Goal: Task Accomplishment & Management: Manage account settings

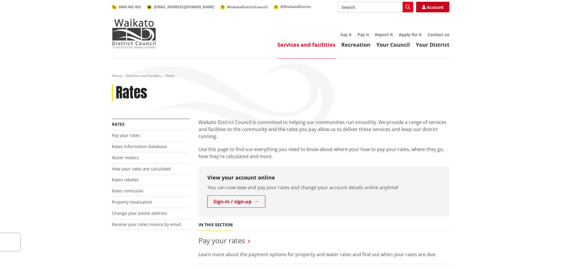
click at [426, 8] on link "Account" at bounding box center [432, 7] width 33 height 11
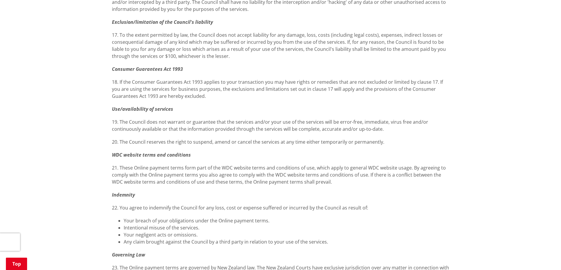
scroll to position [776, 0]
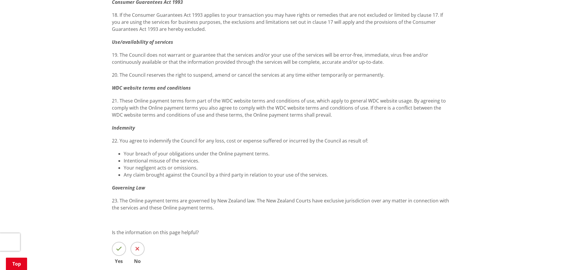
drag, startPoint x: 116, startPoint y: 247, endPoint x: 134, endPoint y: 228, distance: 26.4
click at [117, 247] on icon at bounding box center [119, 249] width 6 height 6
click at [0, 0] on input "Yes" at bounding box center [0, 0] width 0 height 0
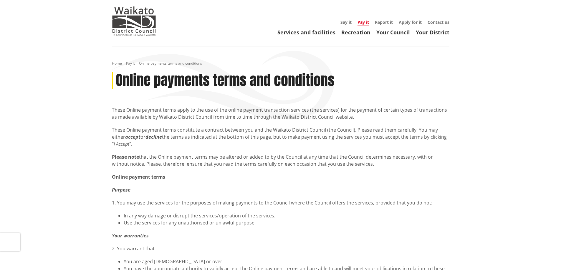
scroll to position [0, 0]
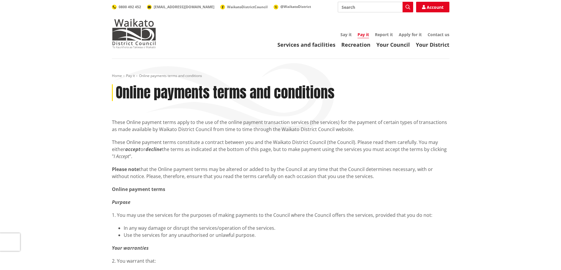
click at [365, 34] on link "Pay it" at bounding box center [362, 35] width 11 height 6
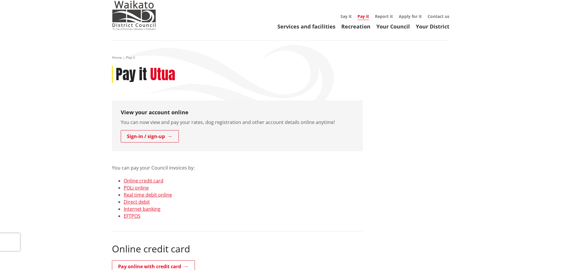
scroll to position [7, 0]
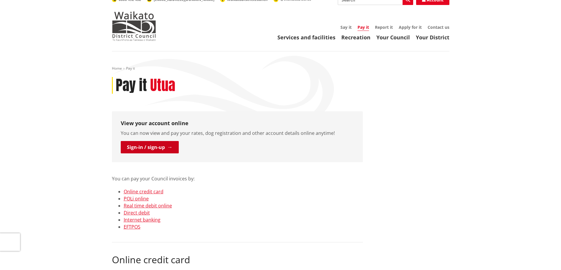
click at [151, 146] on link "Sign-in / sign-up" at bounding box center [150, 147] width 58 height 12
